Goal: Check status: Check status

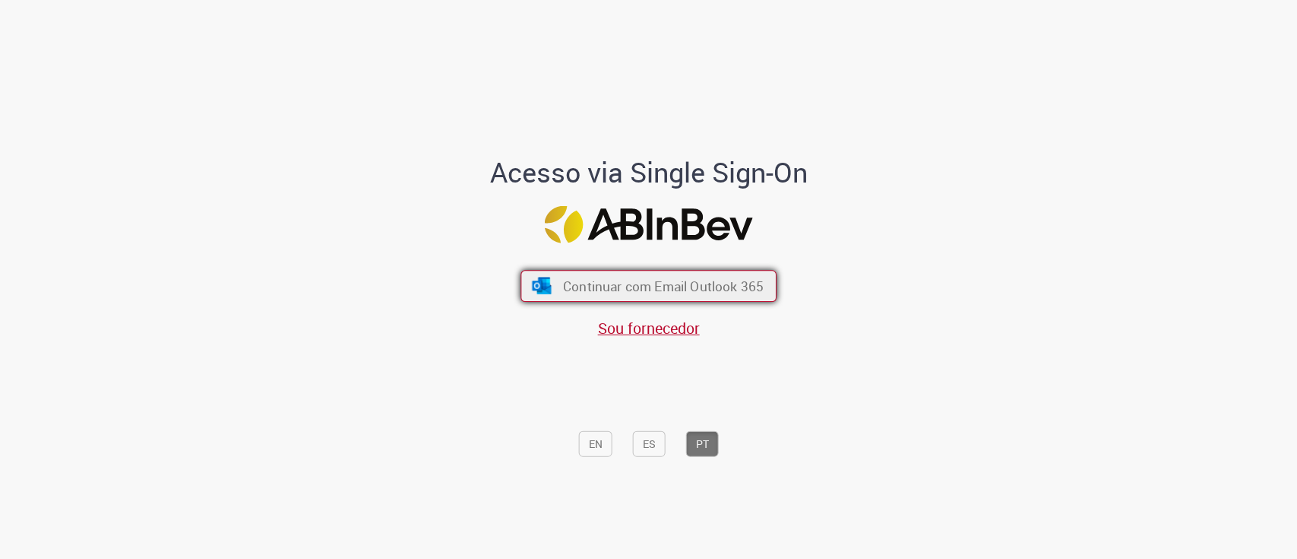
click at [734, 283] on span "Continuar com Email Outlook 365" at bounding box center [663, 285] width 201 height 17
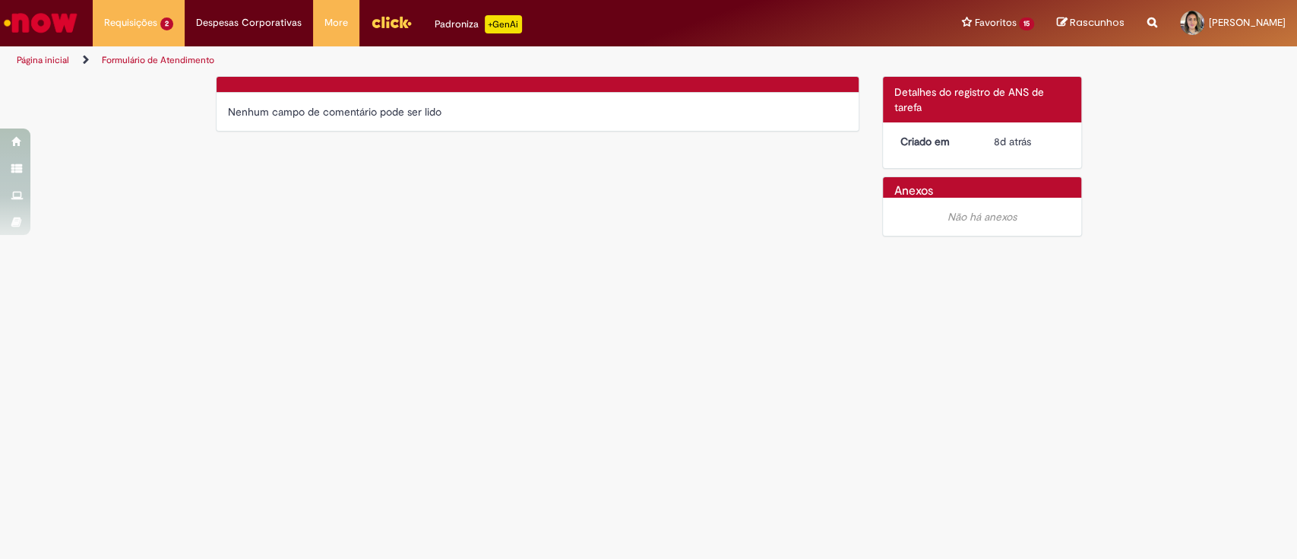
click at [164, 62] on link "Formulário de Atendimento" at bounding box center [158, 60] width 112 height 12
click at [142, 22] on li "Requisições 2 Exibir Todas as Solicitações Documentos Oficiais 5 mês(es) atrás …" at bounding box center [139, 23] width 92 height 46
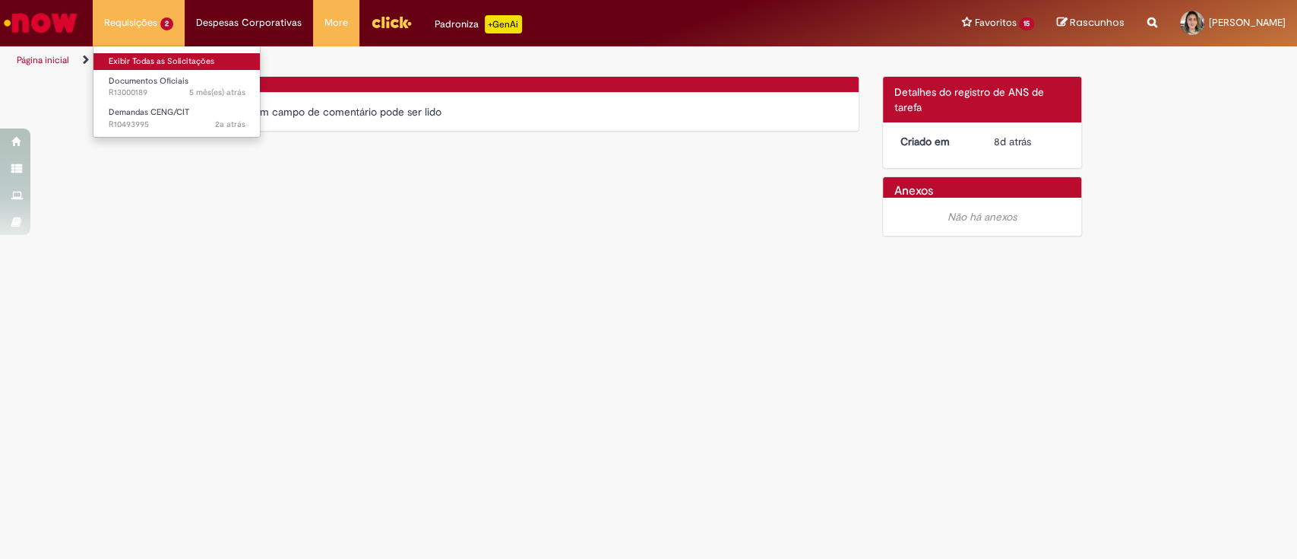
click at [148, 62] on link "Exibir Todas as Solicitações" at bounding box center [176, 61] width 167 height 17
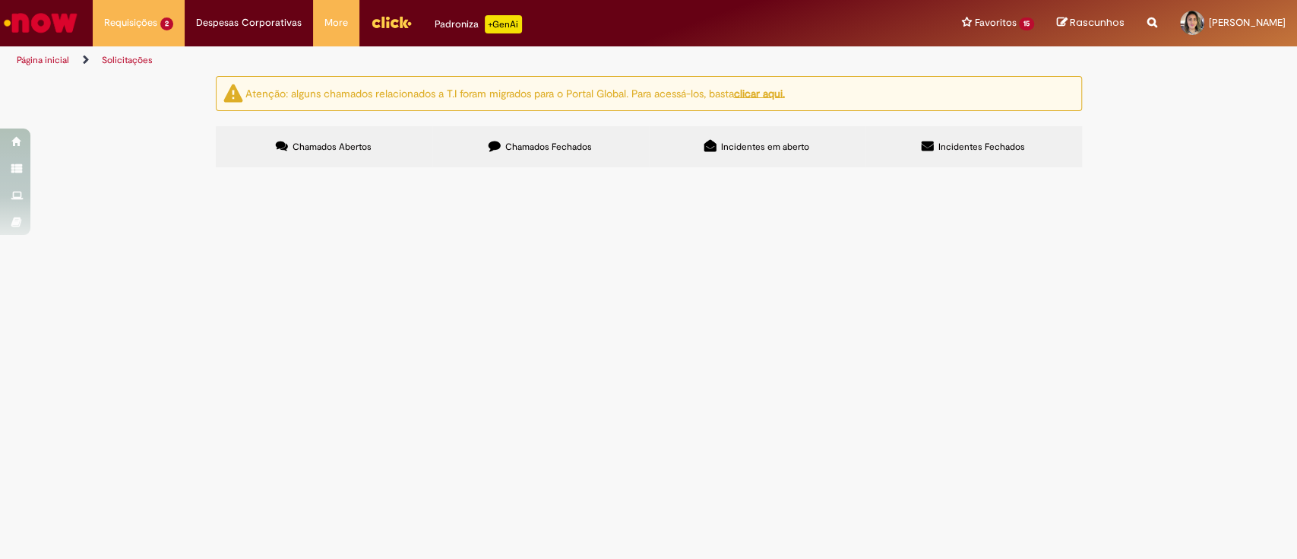
click at [538, 144] on span "Chamados Fechados" at bounding box center [548, 147] width 87 height 12
click at [0, 0] on span "Hoje, 19/09/2025, às 15:40h e às 16:30h, ao tentar realizar um exame de Raio X …" at bounding box center [0, 0] width 0 height 0
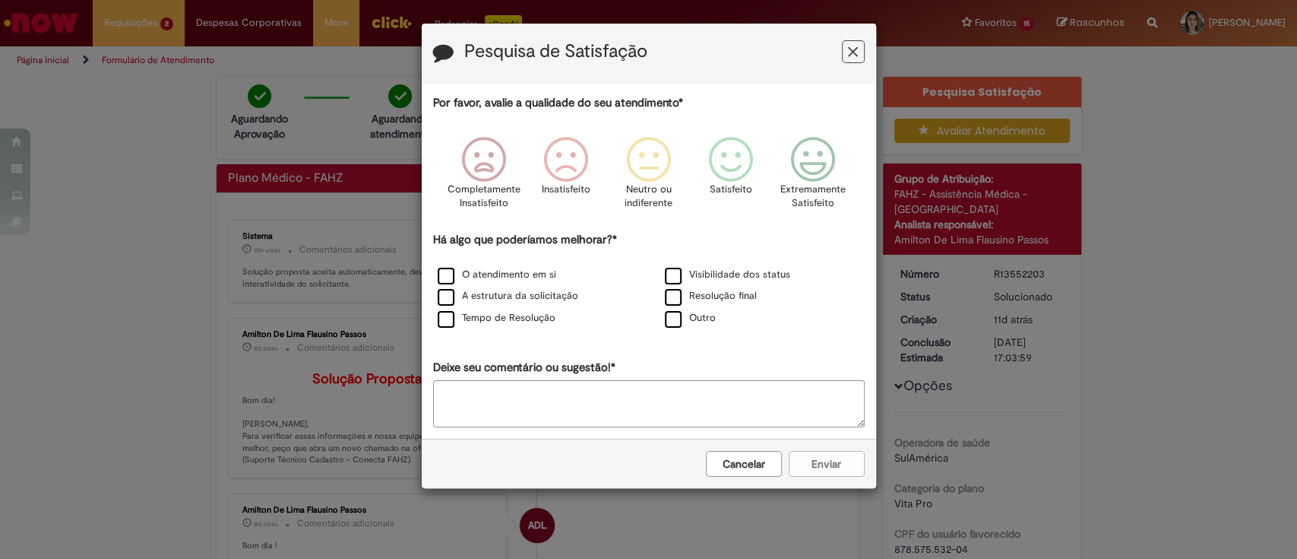
click at [846, 53] on button "Feedback" at bounding box center [853, 51] width 23 height 23
